Goal: Find specific page/section: Find specific page/section

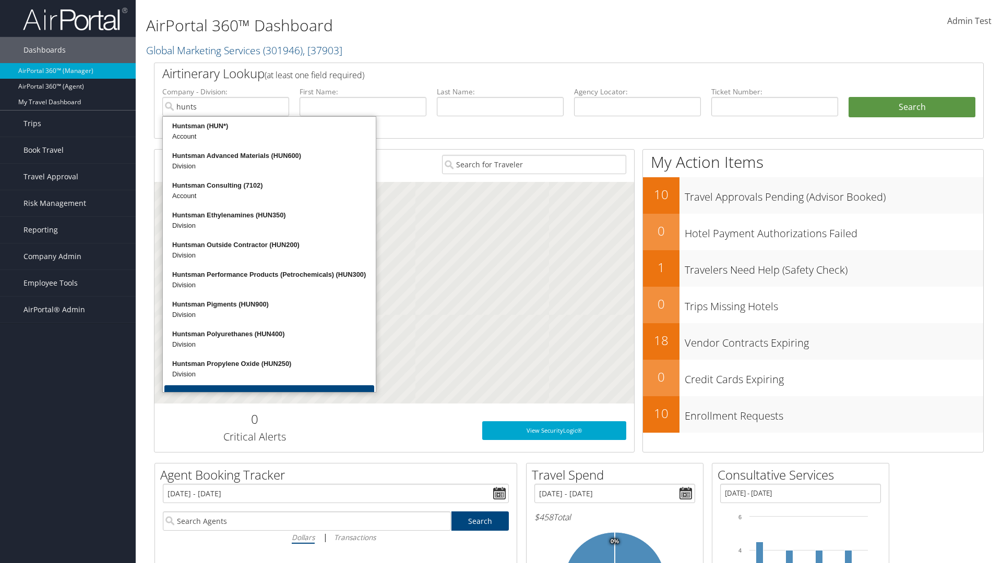
click at [269, 126] on div "Huntsman (HUN*)" at bounding box center [269, 126] width 210 height 10
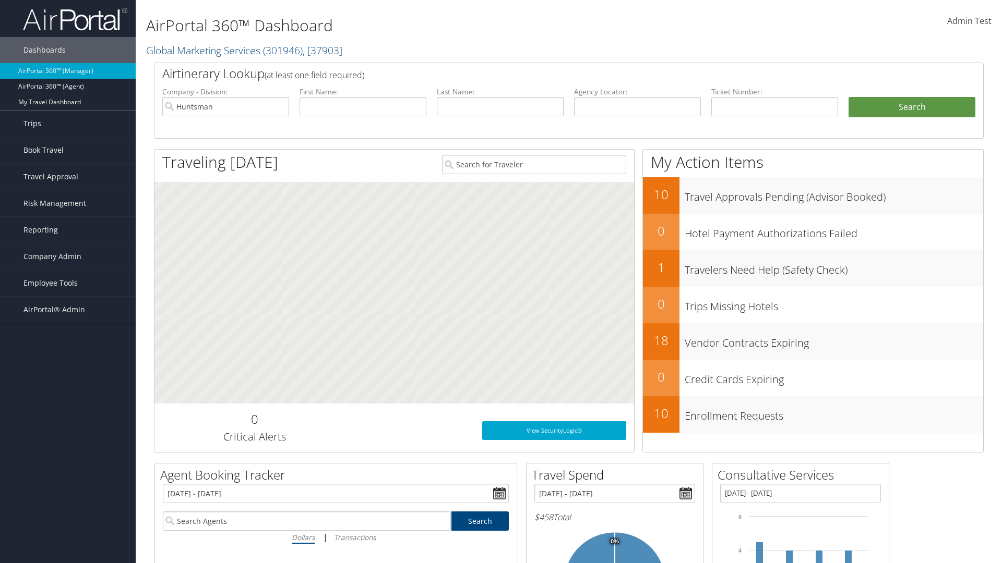
type input "Huntsman"
click at [500, 106] on input "text" at bounding box center [500, 106] width 127 height 19
type input "Huntsman"
click at [911, 107] on button "Search" at bounding box center [911, 107] width 127 height 21
